Goal: Task Accomplishment & Management: Manage account settings

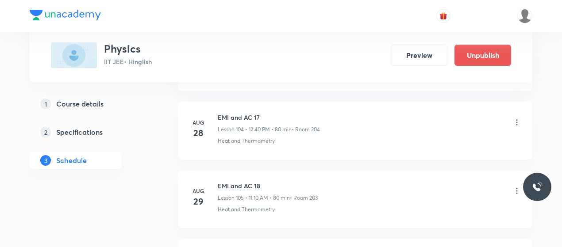
scroll to position [7649, 0]
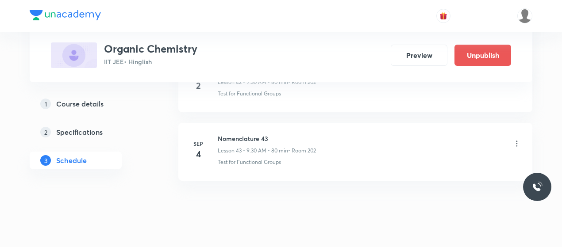
scroll to position [3394, 0]
click at [241, 133] on h6 "Nomenclature 43" at bounding box center [267, 137] width 98 height 9
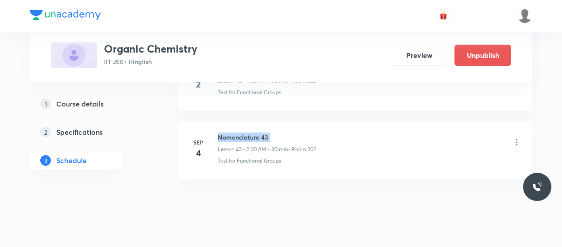
copy h6 "Nomenclature 43"
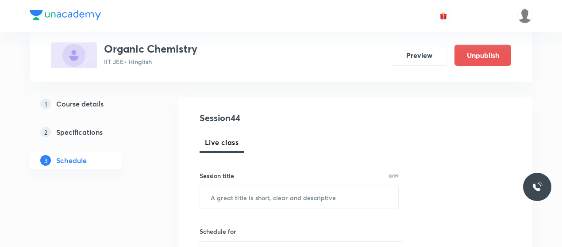
scroll to position [81, 0]
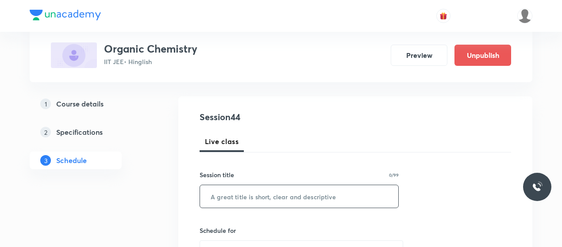
click at [249, 198] on input "text" at bounding box center [299, 196] width 198 height 23
paste input "Nomenclature 43"
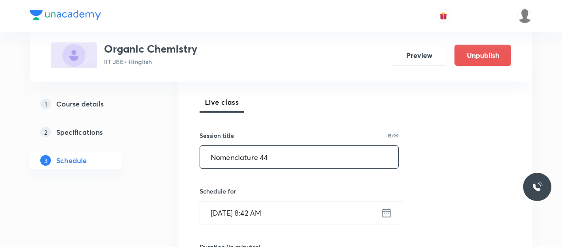
scroll to position [132, 0]
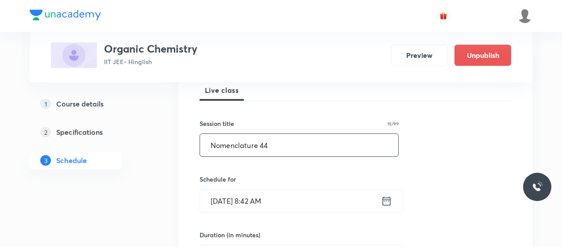
type input "Nomenclature 44"
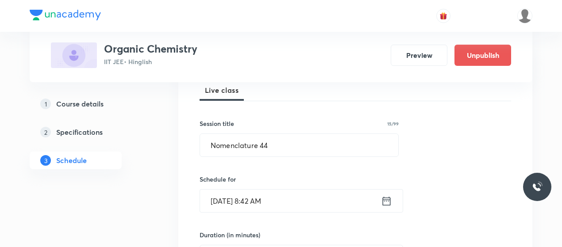
click at [255, 199] on input "[DATE] 8:42 AM" at bounding box center [290, 201] width 181 height 23
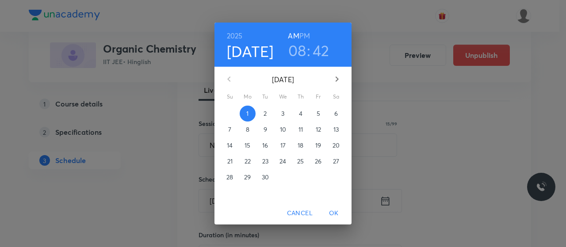
click at [297, 45] on h3 "08" at bounding box center [297, 50] width 18 height 19
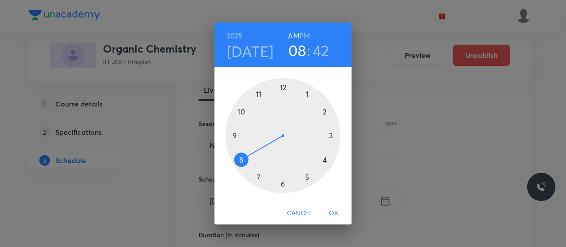
click at [234, 137] on div at bounding box center [283, 135] width 115 height 115
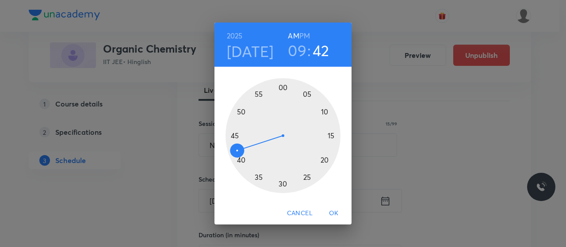
click at [281, 184] on div at bounding box center [283, 135] width 115 height 115
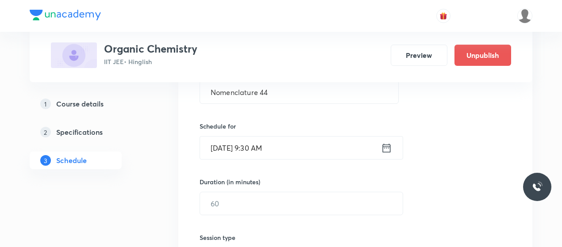
scroll to position [188, 0]
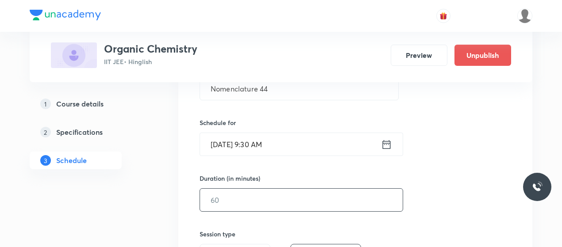
click at [254, 197] on input "text" at bounding box center [301, 200] width 203 height 23
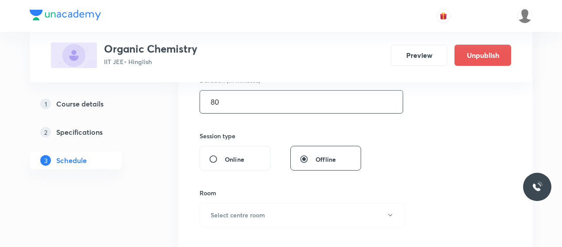
scroll to position [328, 0]
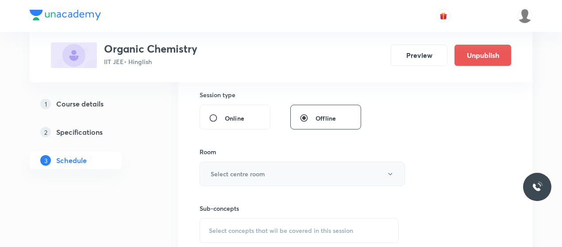
type input "80"
click at [275, 182] on button "Select centre room" at bounding box center [301, 174] width 205 height 24
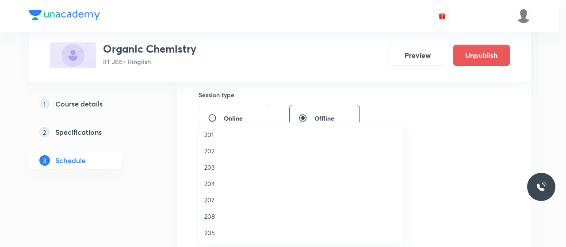
click at [212, 198] on span "207" at bounding box center [301, 200] width 194 height 9
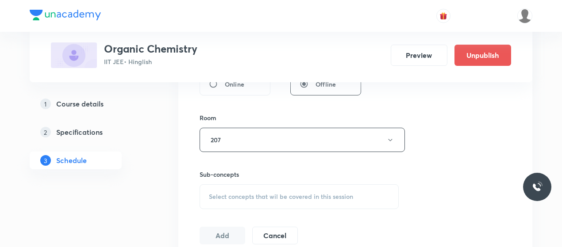
scroll to position [364, 0]
click at [288, 202] on div "Select concepts that wil be covered in this session" at bounding box center [298, 194] width 199 height 25
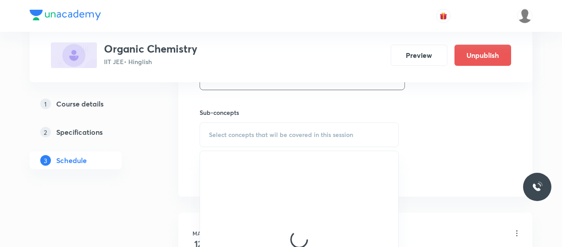
scroll to position [426, 0]
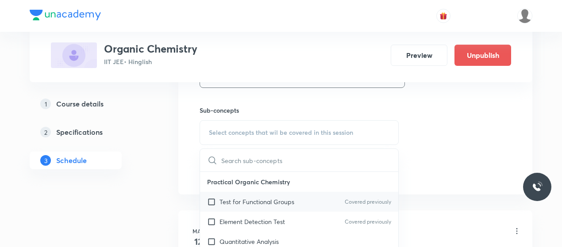
click at [259, 203] on p "Test for Functional Groups" at bounding box center [256, 201] width 75 height 9
checkbox input "true"
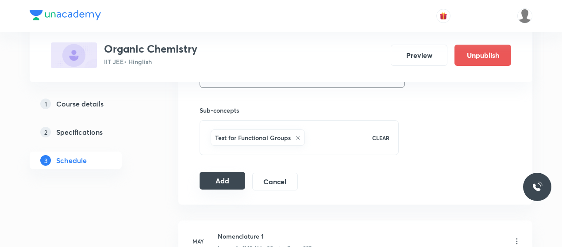
click at [226, 173] on button "Add" at bounding box center [222, 181] width 46 height 18
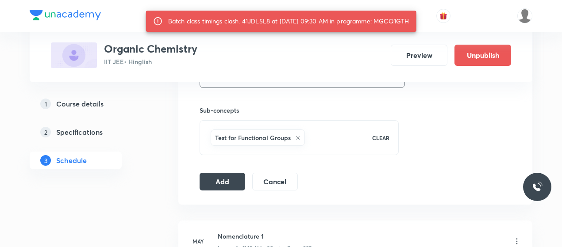
click at [184, 29] on div "Batch class timings clash. 41JDL5L8 at [DATE] 09:30 AM in programme: MGCQ1GTH" at bounding box center [288, 21] width 241 height 16
copy div "MGCQ1GTH"
click at [226, 177] on button "Add" at bounding box center [222, 181] width 46 height 18
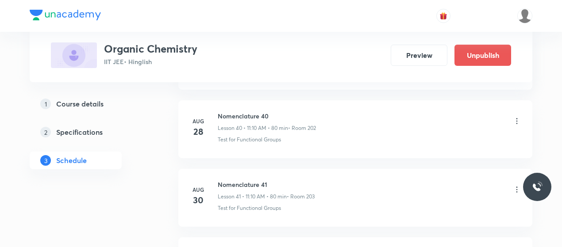
scroll to position [3059, 0]
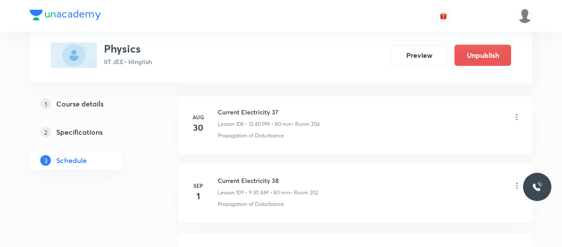
scroll to position [7932, 0]
click at [516, 182] on icon at bounding box center [516, 186] width 9 height 9
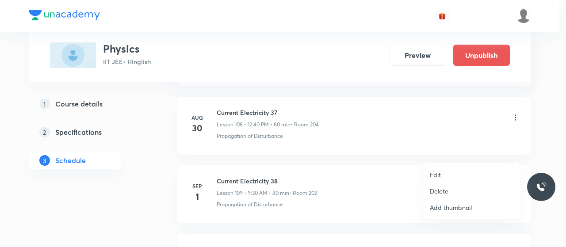
click at [442, 188] on p "Delete" at bounding box center [439, 191] width 19 height 9
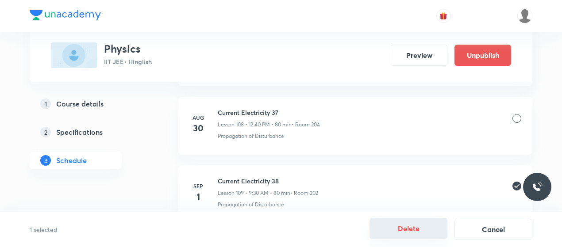
click at [419, 228] on button "Delete" at bounding box center [408, 228] width 78 height 21
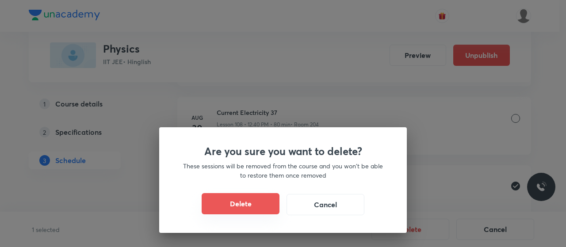
click at [245, 202] on button "Delete" at bounding box center [241, 203] width 78 height 21
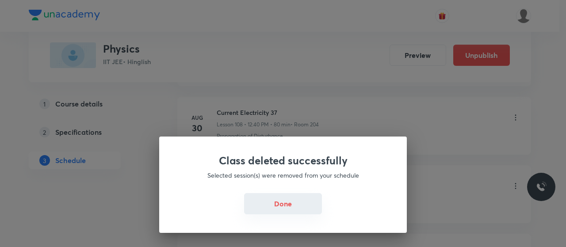
click at [285, 197] on button "Done" at bounding box center [283, 203] width 78 height 21
